Goal: Task Accomplishment & Management: Use online tool/utility

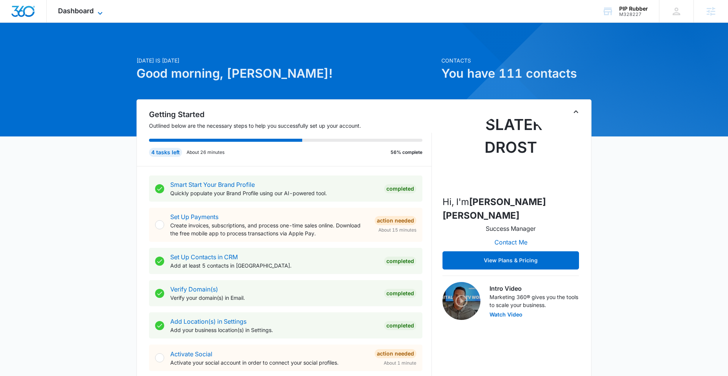
click at [80, 10] on span "Dashboard" at bounding box center [76, 11] width 36 height 8
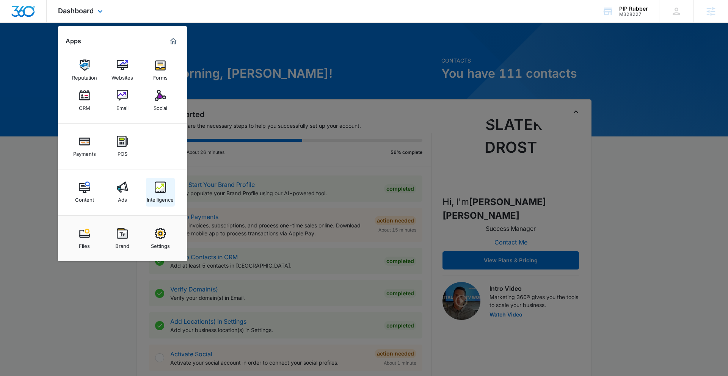
click at [151, 187] on link "Intelligence" at bounding box center [160, 192] width 29 height 29
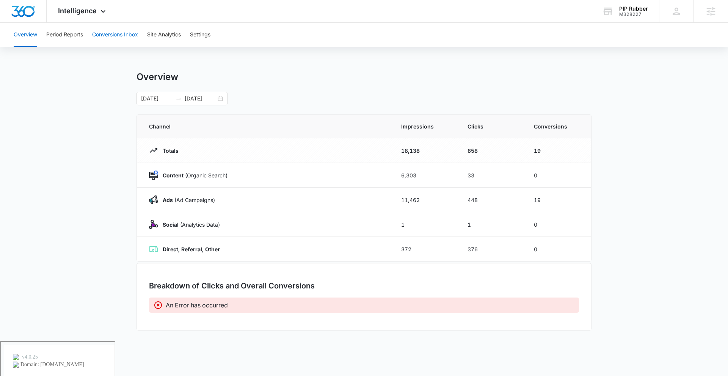
click at [104, 41] on button "Conversions Inbox" at bounding box center [115, 35] width 46 height 24
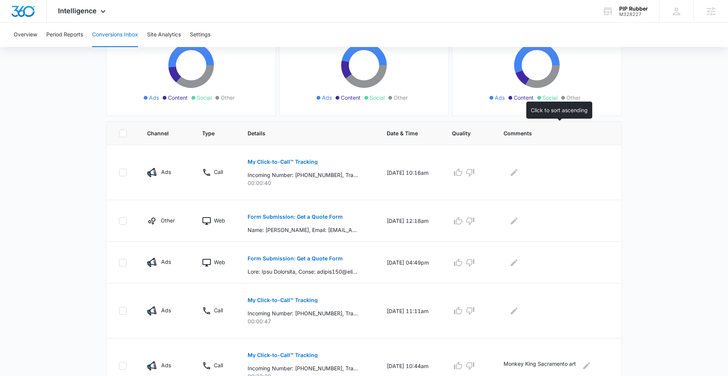
scroll to position [110, 0]
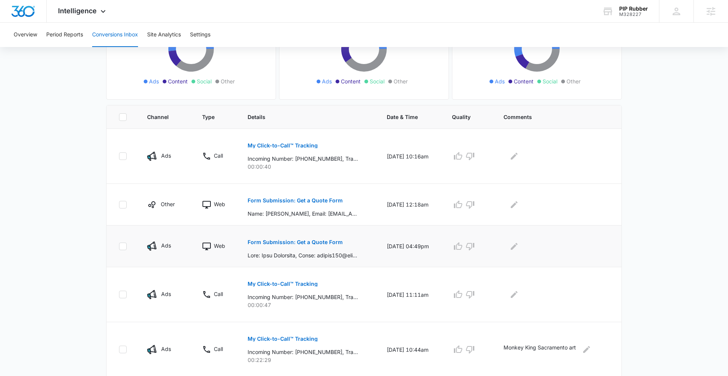
click at [293, 242] on p "Form Submission: Get a Quote Form" at bounding box center [295, 242] width 95 height 5
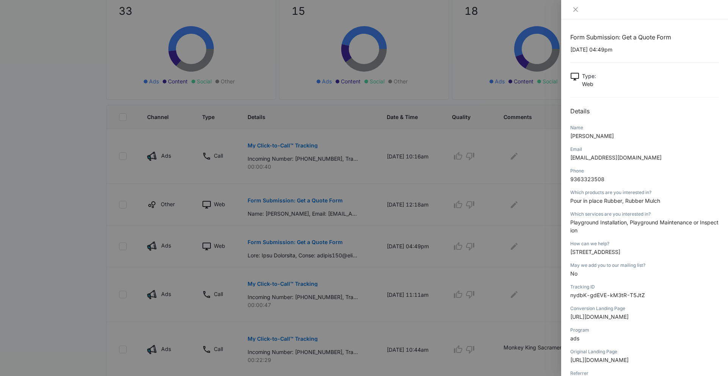
click at [362, 200] on div at bounding box center [364, 188] width 728 height 376
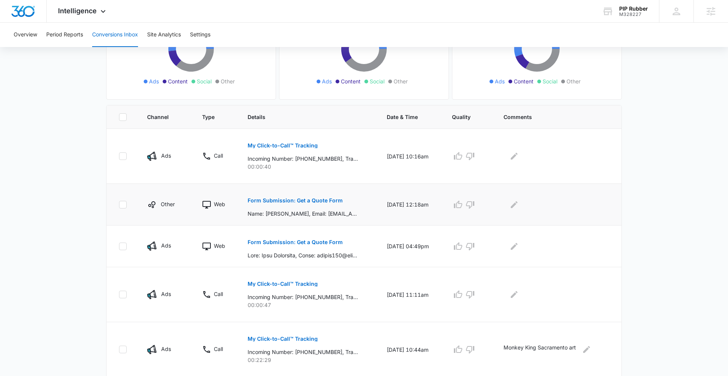
click at [320, 197] on button "Form Submission: Get a Quote Form" at bounding box center [295, 200] width 95 height 18
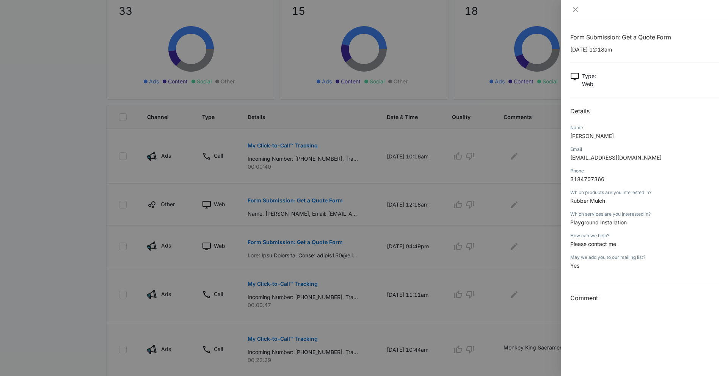
click at [403, 212] on div at bounding box center [364, 188] width 728 height 376
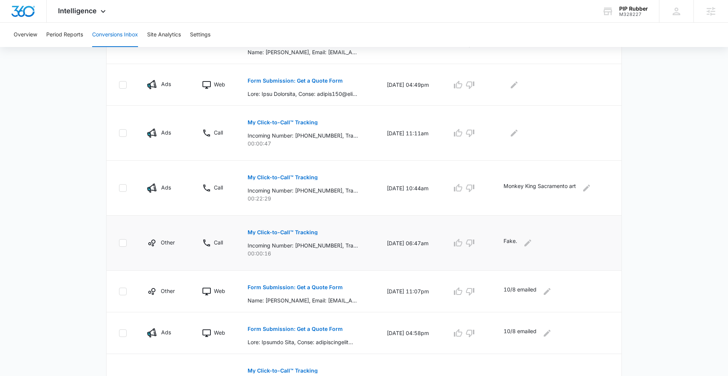
scroll to position [273, 0]
